Goal: Task Accomplishment & Management: Manage account settings

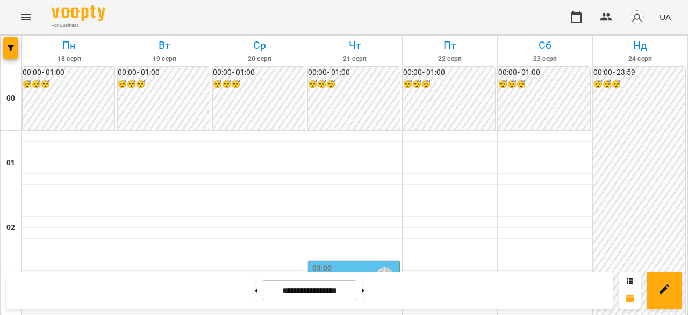
scroll to position [1025, 0]
